Goal: Transaction & Acquisition: Purchase product/service

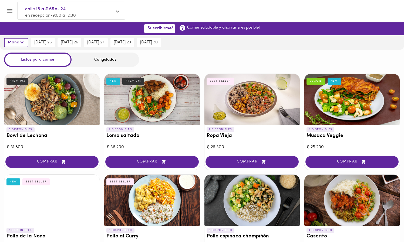
scroll to position [216, 0]
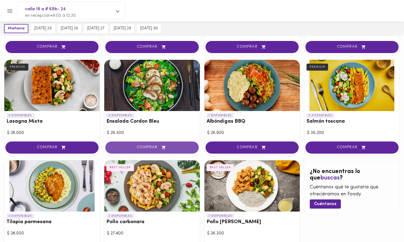
click at [170, 147] on span "COMPRAR" at bounding box center [152, 147] width 80 height 5
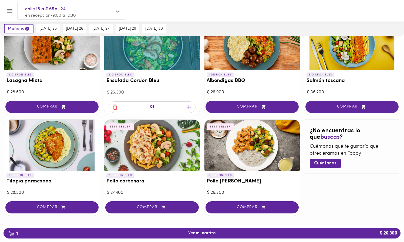
scroll to position [261, 0]
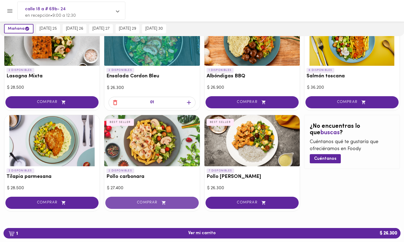
click at [154, 203] on span "COMPRAR" at bounding box center [152, 203] width 80 height 5
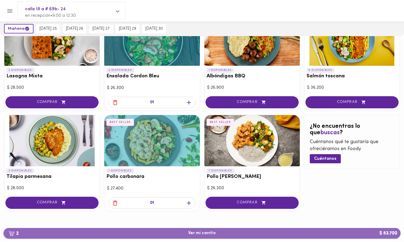
click at [198, 232] on span "2 Ver mi carrito $ 53.700" at bounding box center [202, 233] width 28 height 5
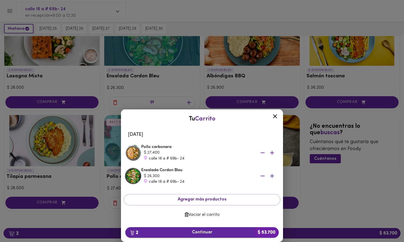
click at [213, 232] on span "2 Continuar $ 53.700" at bounding box center [202, 232] width 145 height 5
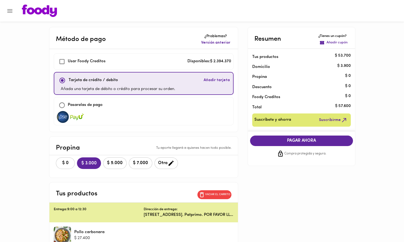
checkbox input "true"
click at [69, 164] on span "$ 0" at bounding box center [65, 163] width 12 height 5
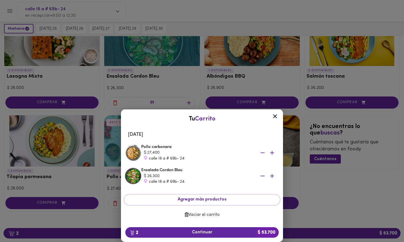
scroll to position [261, 0]
click at [197, 233] on span "2 Continuar $ 53.700" at bounding box center [202, 232] width 145 height 5
click at [197, 233] on span "2 $ 53.700" at bounding box center [202, 232] width 145 height 5
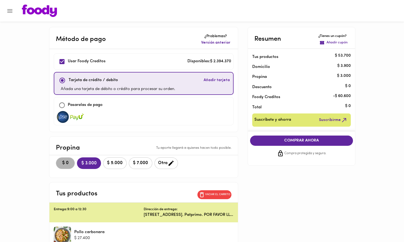
click at [68, 162] on span "$ 0" at bounding box center [65, 163] width 12 height 5
click at [284, 139] on span "COMPRAR AHORA" at bounding box center [301, 140] width 92 height 5
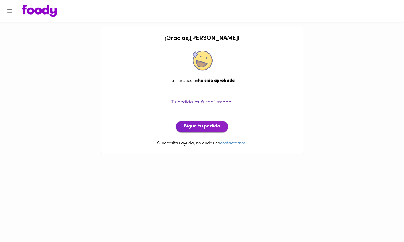
click at [193, 126] on span "Sigue tu pedido" at bounding box center [202, 127] width 36 height 6
